Goal: Task Accomplishment & Management: Manage account settings

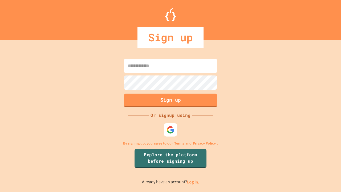
click at [193, 181] on link "Log in." at bounding box center [193, 182] width 12 height 6
